Goal: Check status: Check status

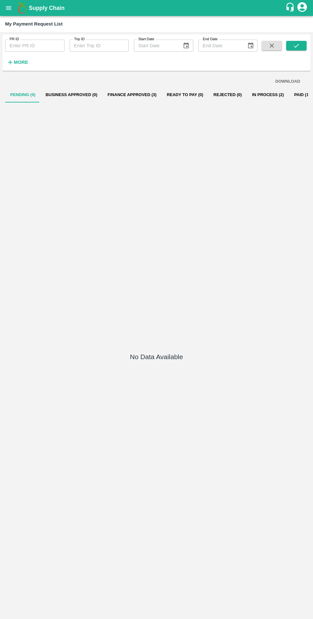
click at [109, 97] on button "Finance Approved (3)" at bounding box center [132, 94] width 59 height 15
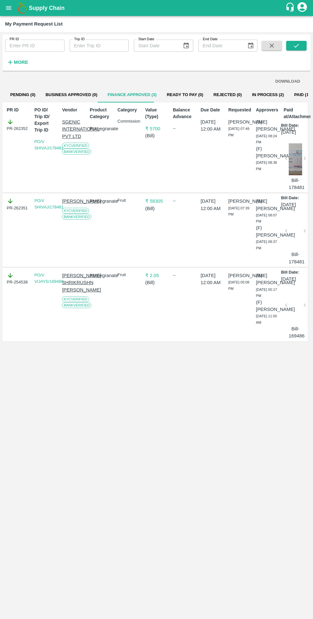
click at [247, 98] on button "In Process (2)" at bounding box center [268, 94] width 42 height 15
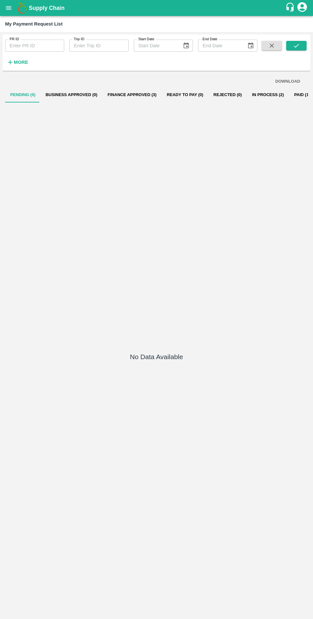
click at [117, 99] on button "Finance Approved (3)" at bounding box center [132, 94] width 59 height 15
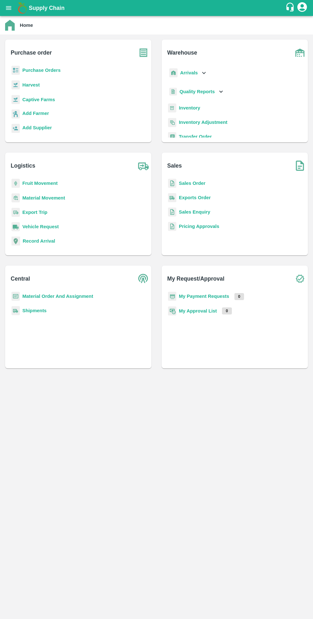
click at [197, 294] on b "My Payment Requests" at bounding box center [204, 296] width 50 height 5
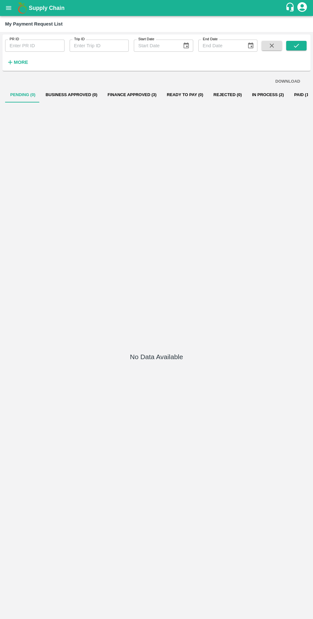
click at [118, 95] on button "Finance Approved (3)" at bounding box center [132, 94] width 59 height 15
click at [126, 93] on button "Finance Approved (3)" at bounding box center [132, 94] width 59 height 15
click at [119, 93] on button "Finance Approved (3)" at bounding box center [132, 94] width 59 height 15
click at [248, 95] on button "In Process (2)" at bounding box center [268, 94] width 42 height 15
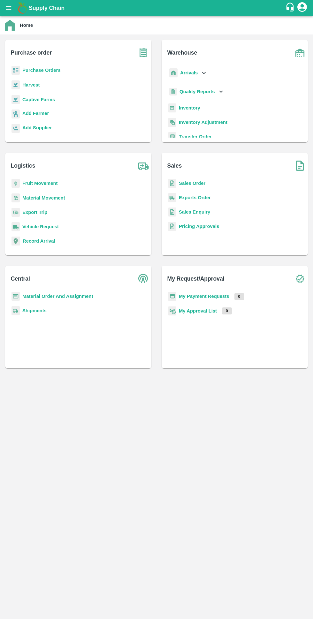
click at [211, 296] on b "My Payment Requests" at bounding box center [204, 296] width 50 height 5
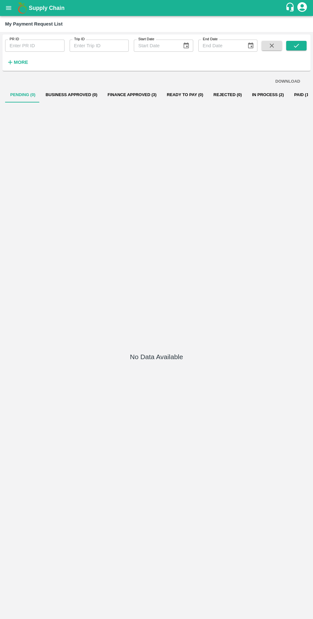
click at [259, 95] on button "In Process (2)" at bounding box center [268, 94] width 42 height 15
click at [136, 111] on div "No Data Available" at bounding box center [156, 359] width 303 height 512
click at [119, 100] on button "Finance Approved (3)" at bounding box center [132, 94] width 59 height 15
